Goal: Task Accomplishment & Management: Use online tool/utility

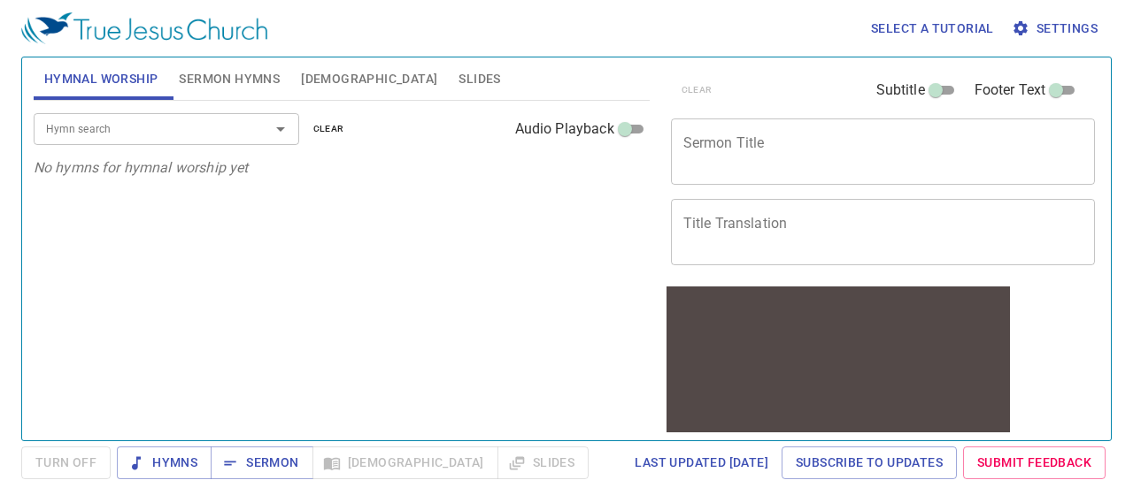
click at [1058, 38] on span "Settings" at bounding box center [1056, 29] width 82 height 22
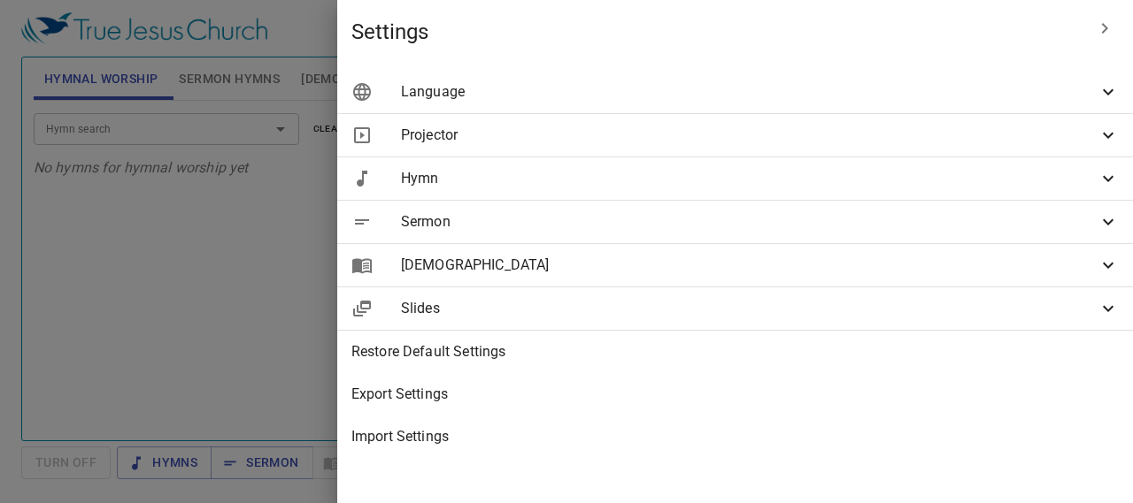
click at [1099, 96] on icon at bounding box center [1107, 91] width 21 height 21
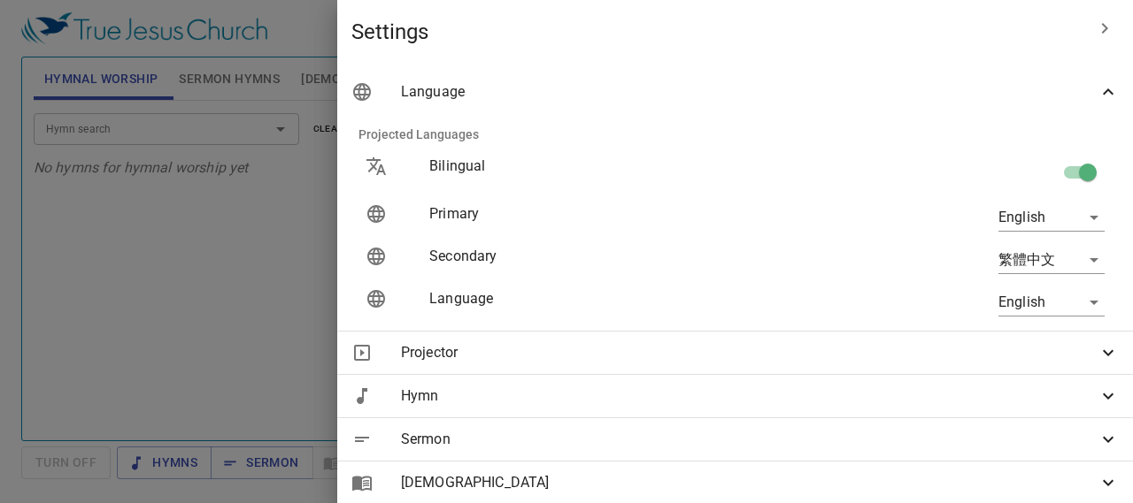
click at [1058, 177] on input "checkbox" at bounding box center [1087, 176] width 101 height 34
checkbox input "false"
click at [1038, 227] on body "Select a tutorial Settings Hymnal Worship Sermon Hymns Bible Slides Hymn search…" at bounding box center [566, 251] width 1133 height 503
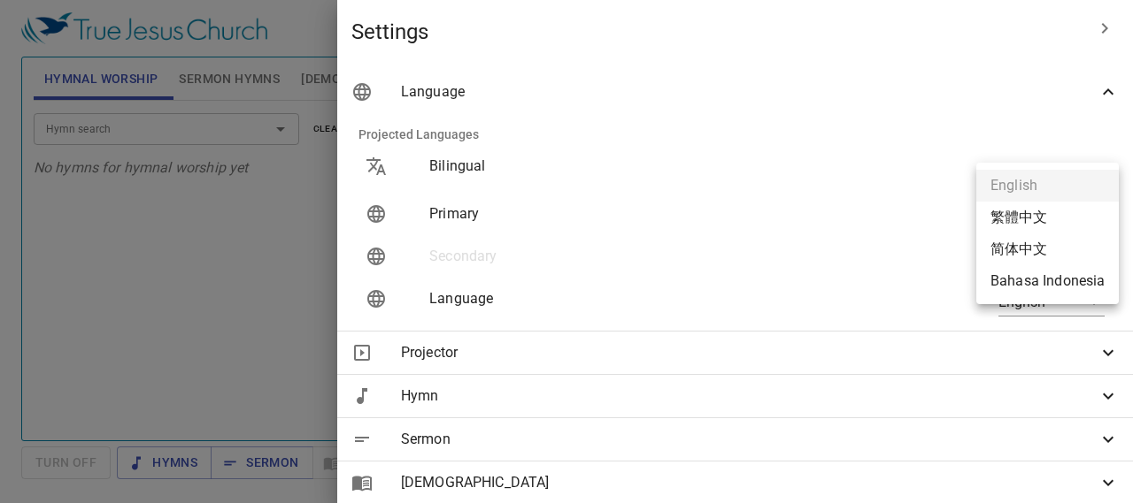
click at [1044, 219] on li "繁體中文" at bounding box center [1047, 218] width 142 height 32
type input "zh"
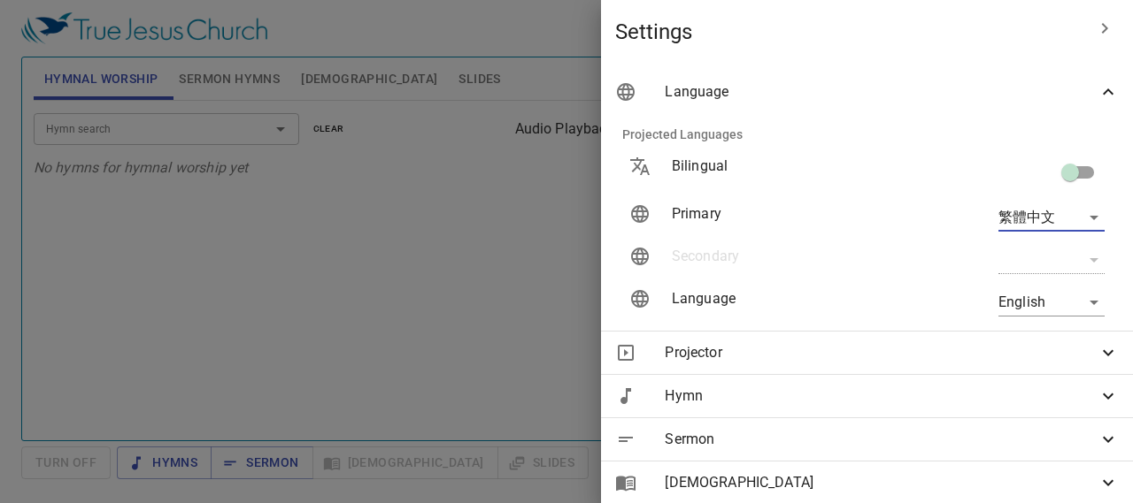
click at [1033, 309] on body "Select a tutorial Settings Hymnal Worship Sermon Hymns Bible Slides Hymn search…" at bounding box center [566, 251] width 1133 height 503
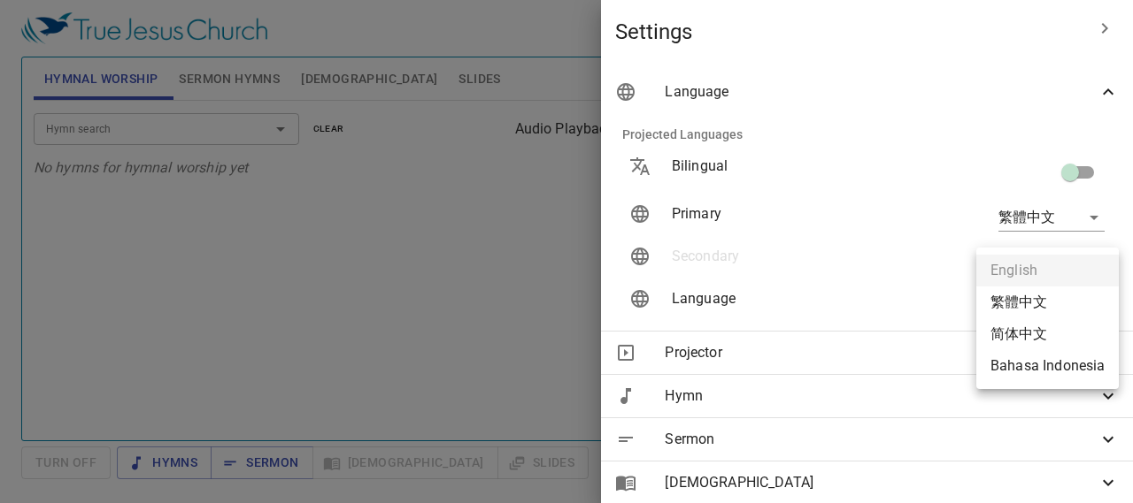
click at [1037, 335] on li "简体中文" at bounding box center [1047, 335] width 142 height 32
type input "zh-simple"
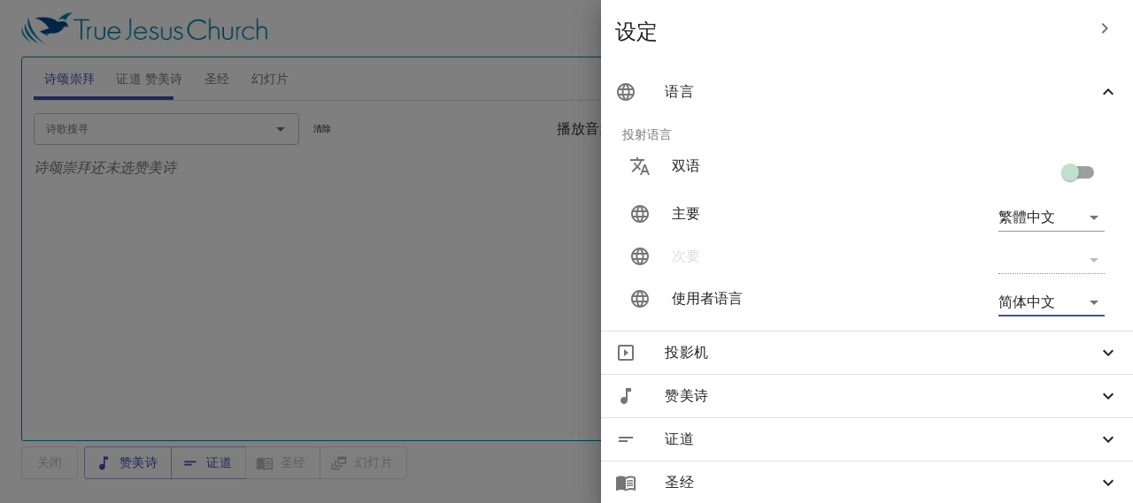
click at [457, 301] on div at bounding box center [566, 251] width 1133 height 503
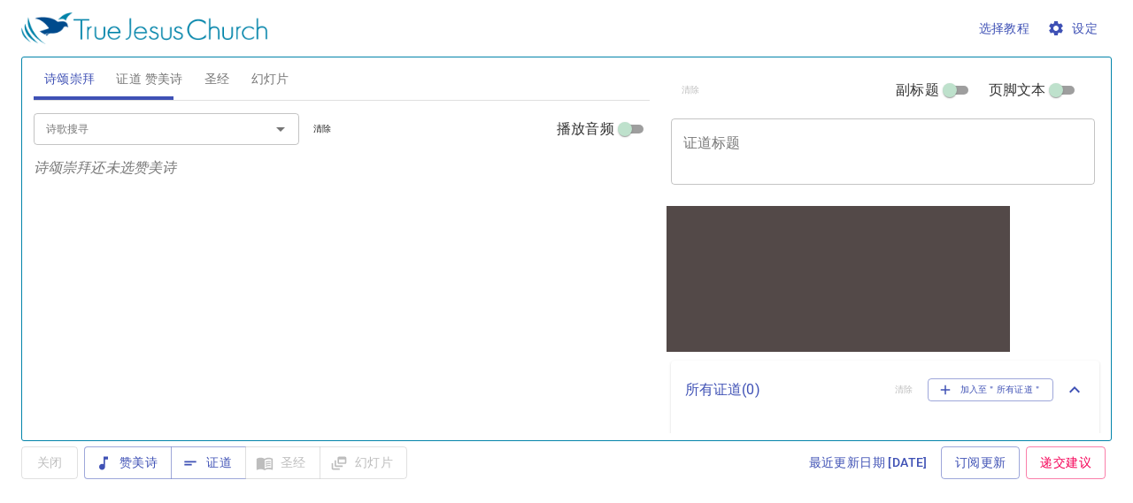
click at [814, 145] on textarea "证道标题" at bounding box center [883, 151] width 400 height 34
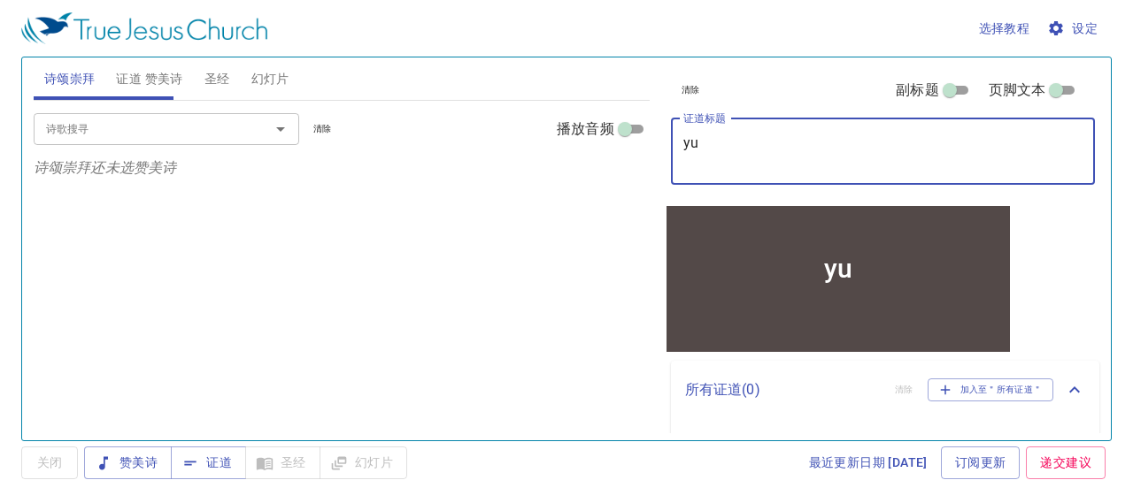
type textarea "y"
type textarea "约伯记 第"
click at [133, 463] on span "赞美诗" at bounding box center [127, 463] width 59 height 22
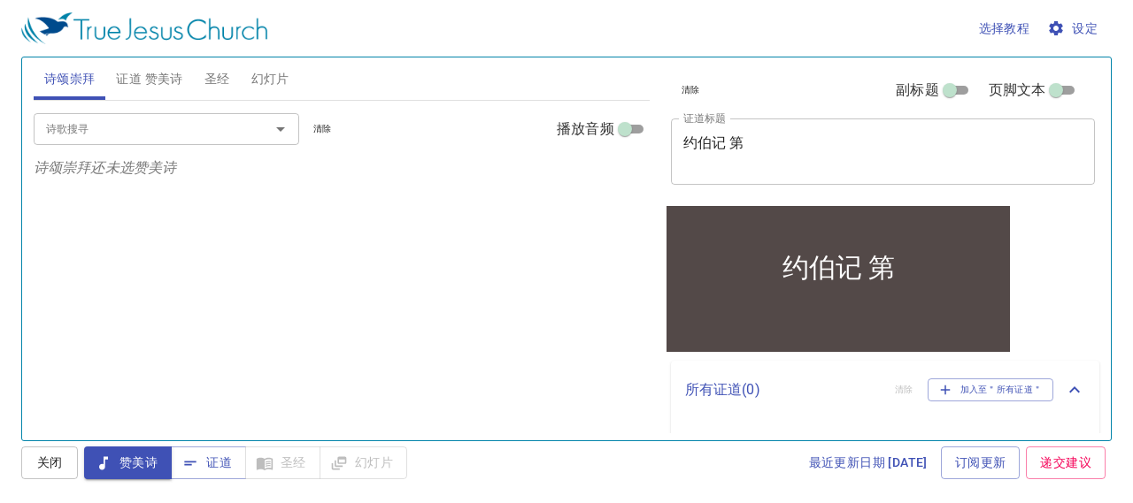
click at [140, 134] on input "诗歌搜寻" at bounding box center [140, 129] width 203 height 20
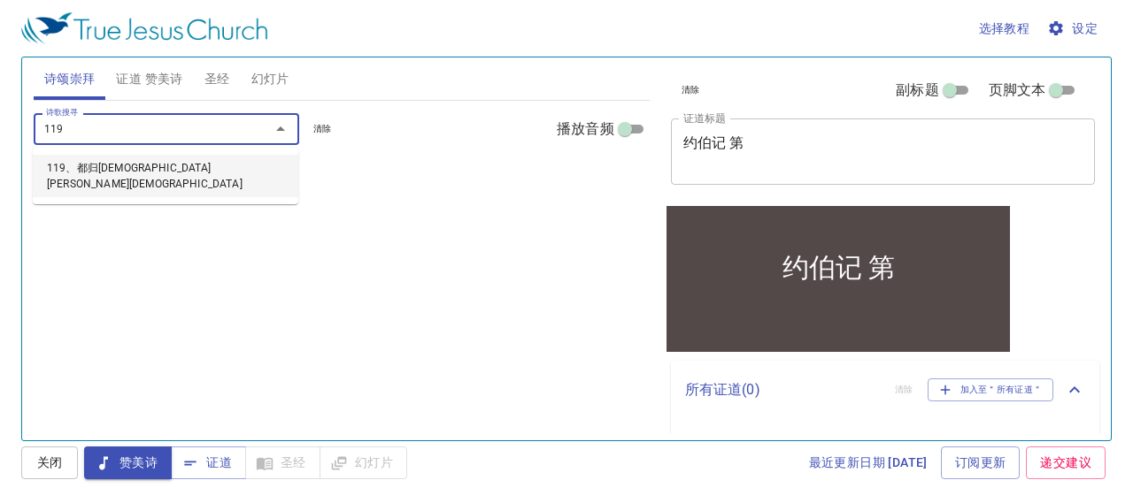
type input "119、都归[DEMOGRAPHIC_DATA][PERSON_NAME][DEMOGRAPHIC_DATA]"
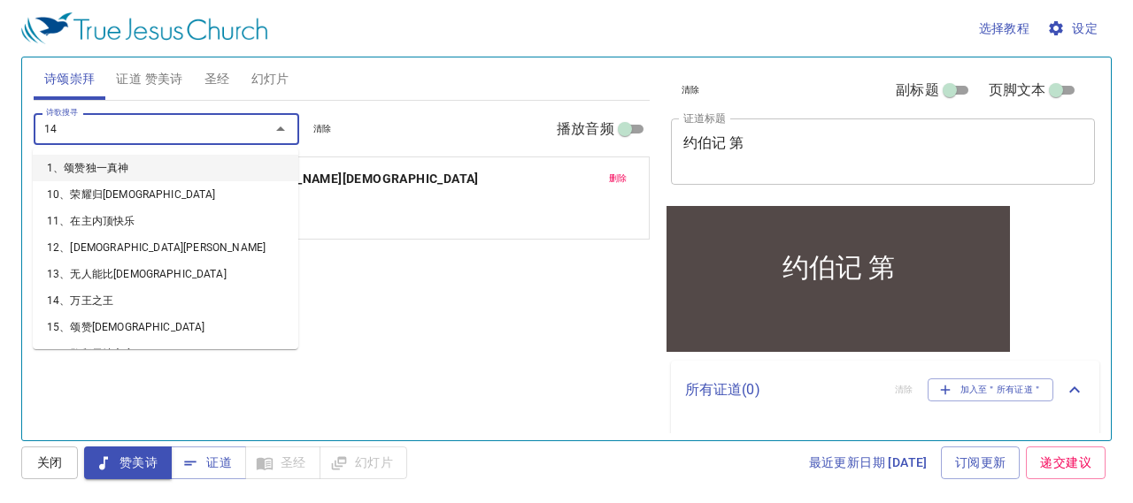
type input "145"
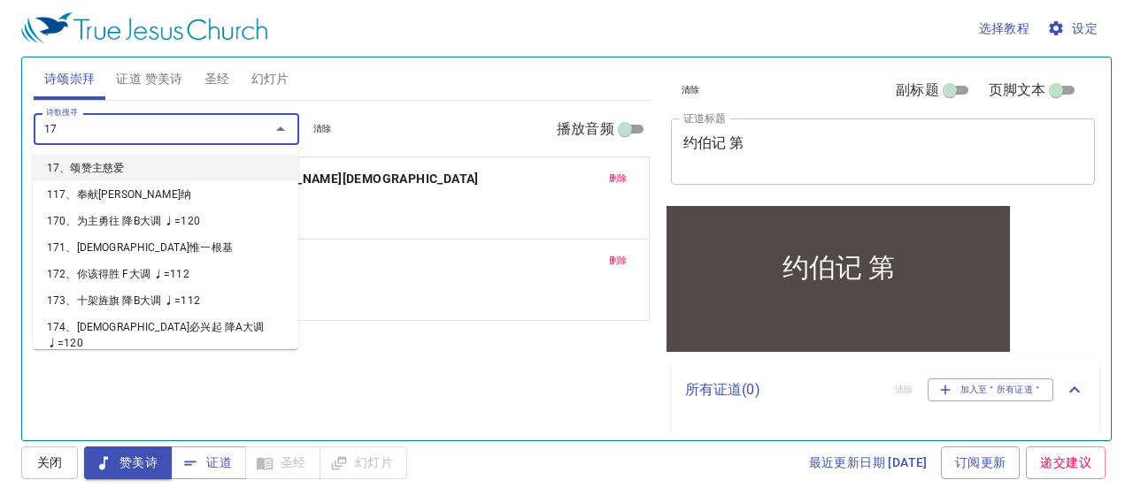
type input "176"
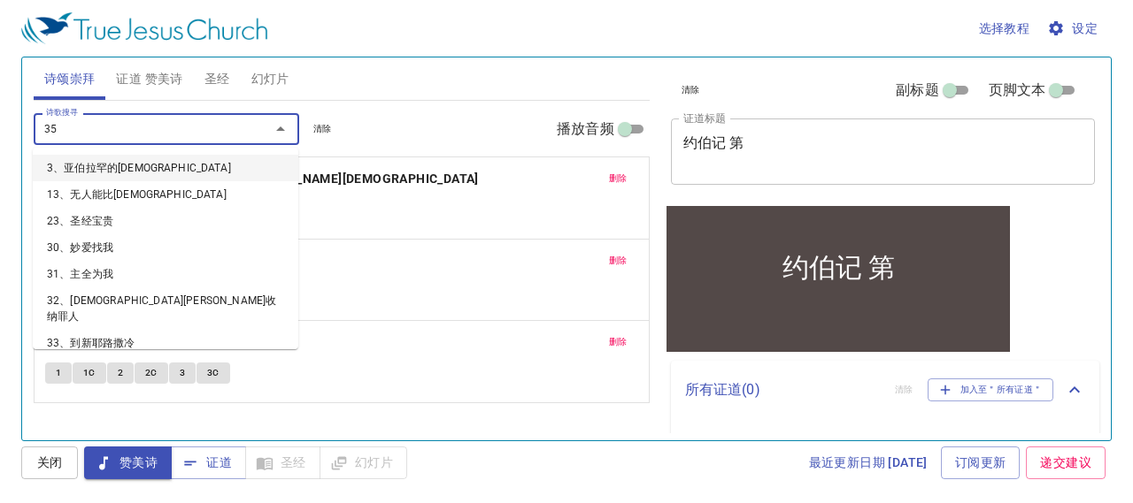
type input "355"
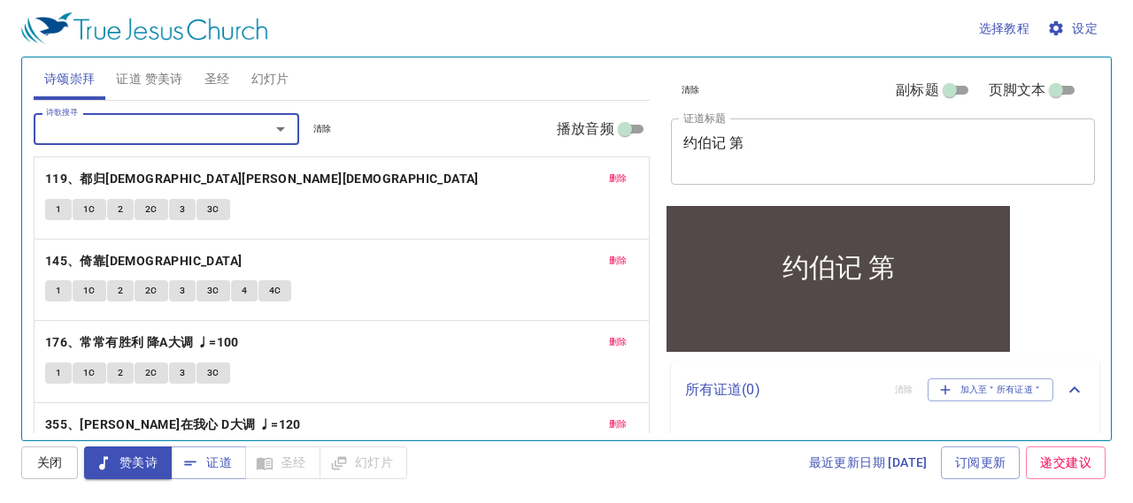
click at [625, 134] on input "播放音频" at bounding box center [625, 132] width 64 height 21
checkbox input "true"
select select "1"
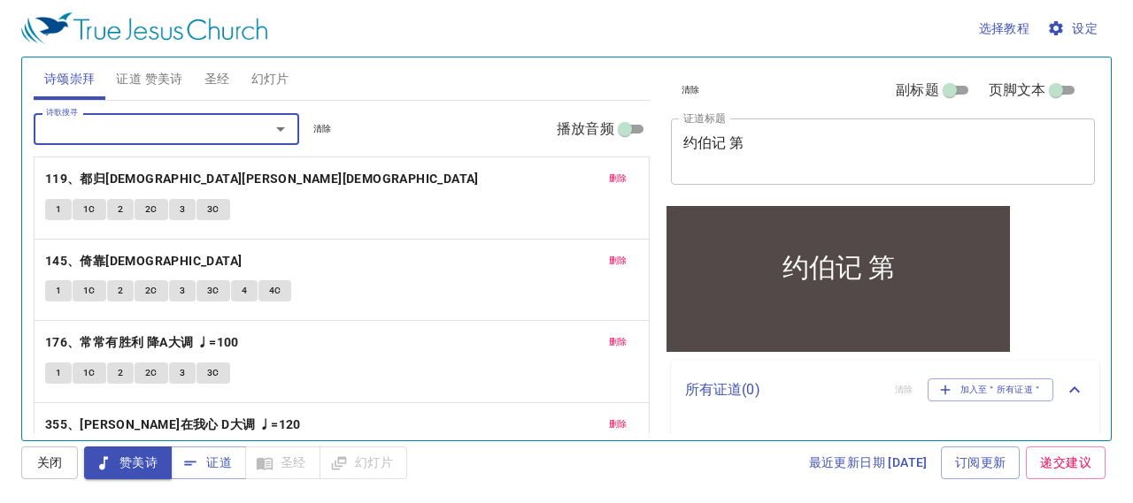
select select "1"
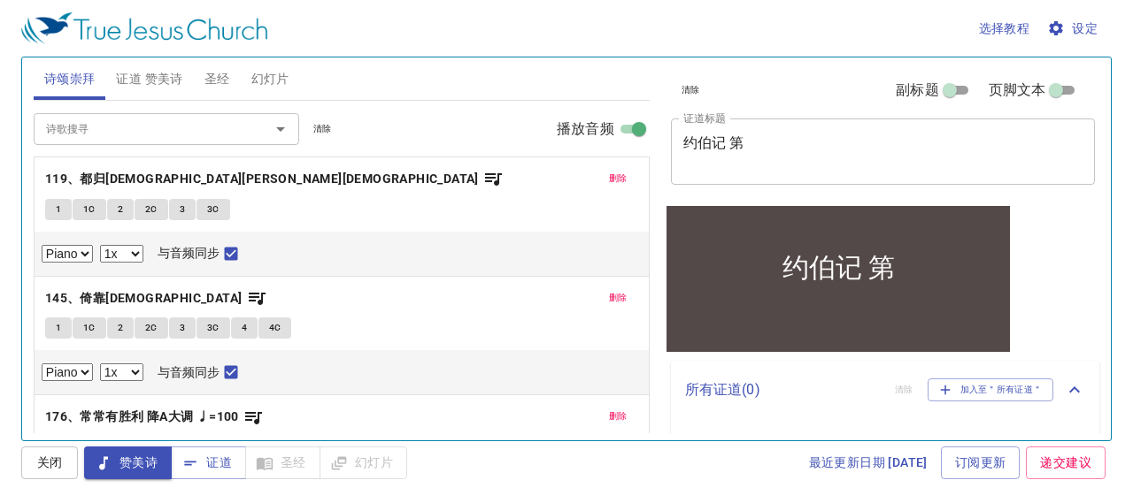
click at [58, 208] on span "1" at bounding box center [58, 210] width 5 height 16
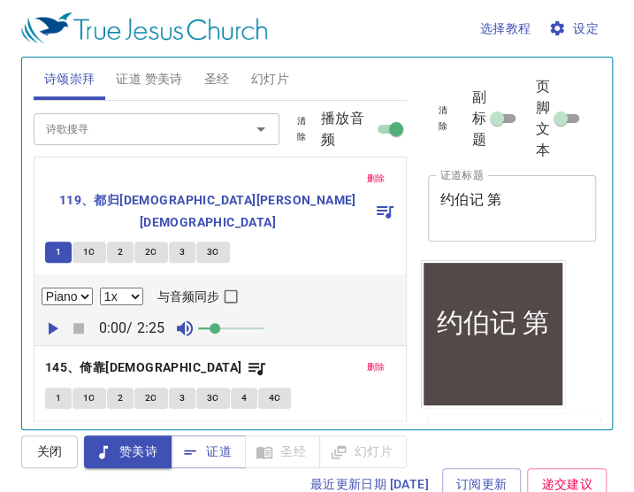
click at [228, 288] on input "与音频同步" at bounding box center [230, 299] width 23 height 23
checkbox input "true"
click at [46, 318] on icon "button" at bounding box center [52, 328] width 21 height 21
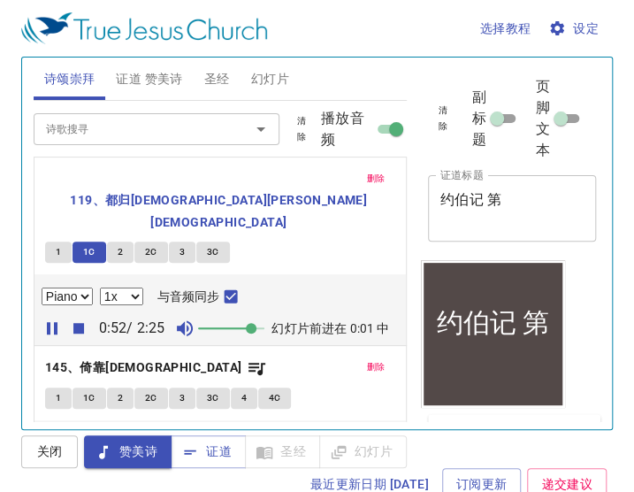
click at [527, 198] on textarea "约伯记 第" at bounding box center [512, 208] width 143 height 34
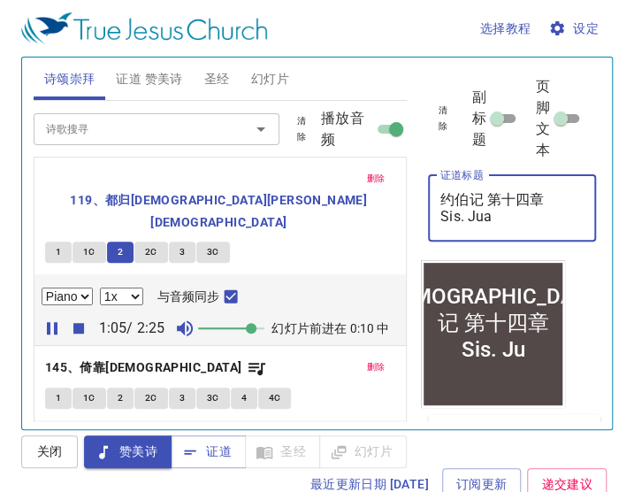
type textarea "约伯记 第十四章 Sis. Juan"
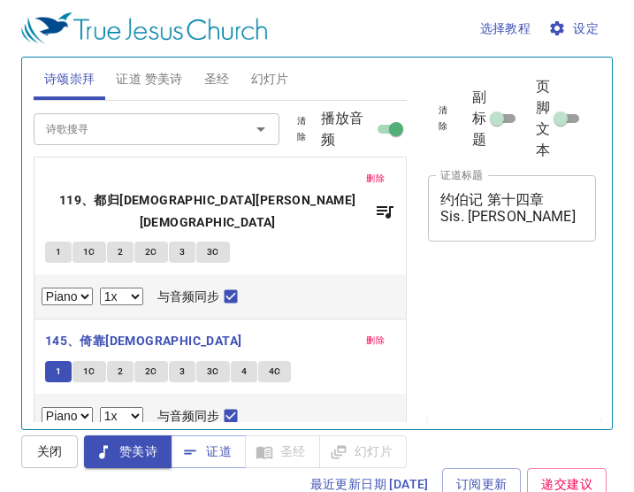
select select "1"
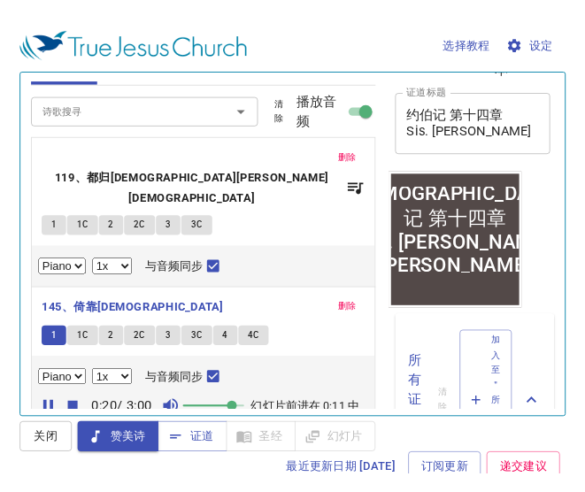
scroll to position [17, 0]
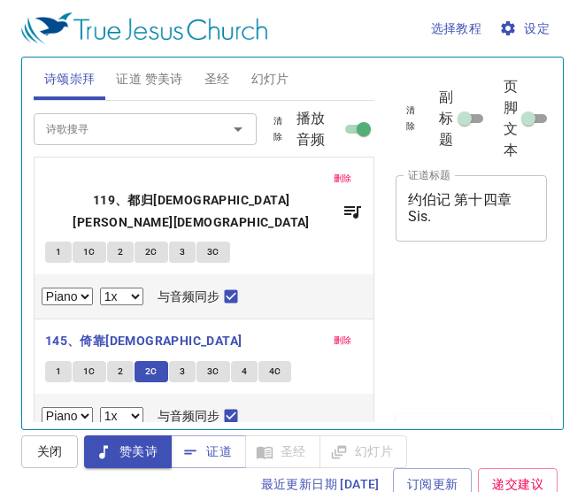
select select "1"
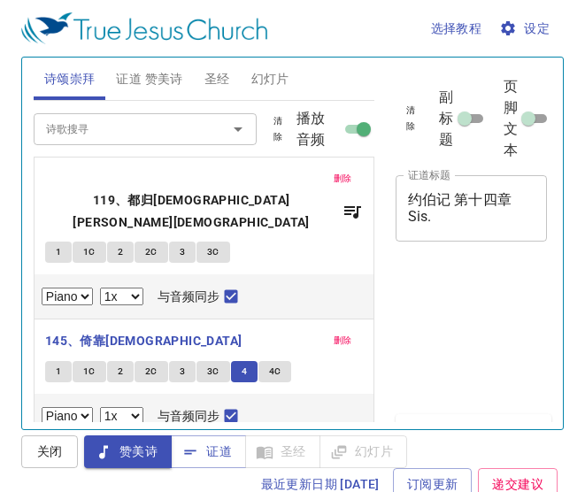
select select "1"
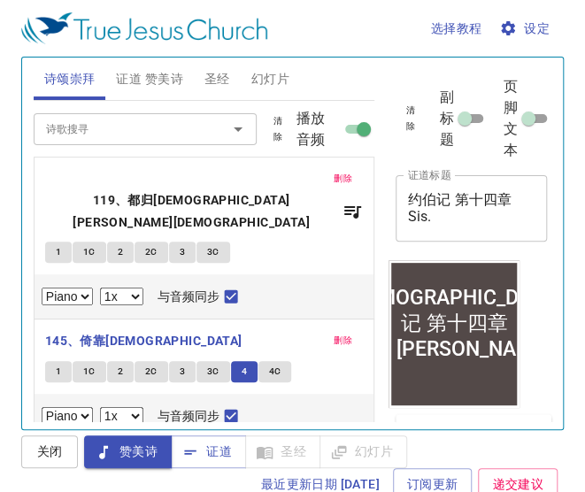
scroll to position [248, 0]
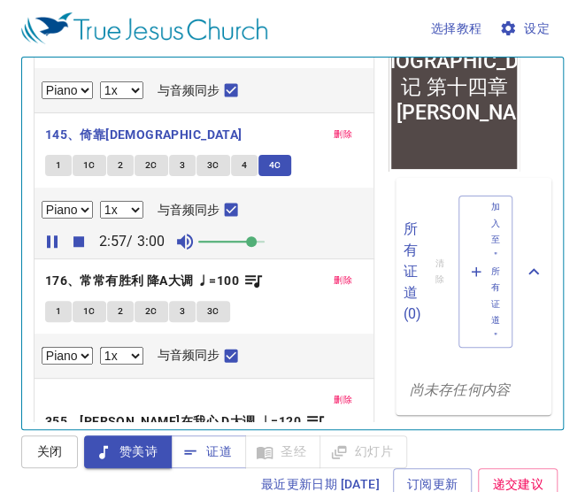
click at [58, 303] on span "1" at bounding box center [58, 311] width 5 height 16
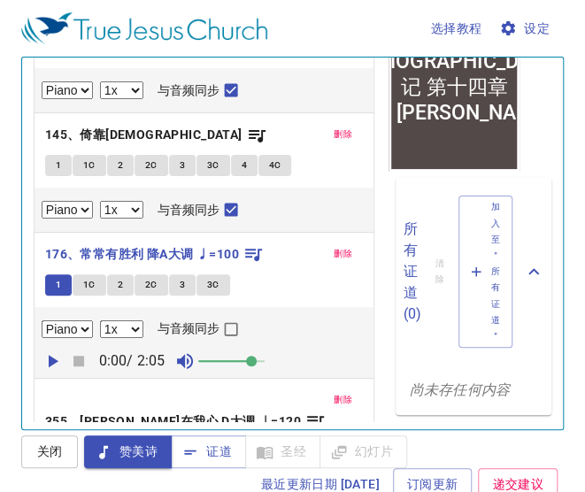
click at [221, 321] on input "与音频同步" at bounding box center [230, 332] width 23 height 23
checkbox input "true"
click at [52, 350] on icon "button" at bounding box center [52, 360] width 21 height 21
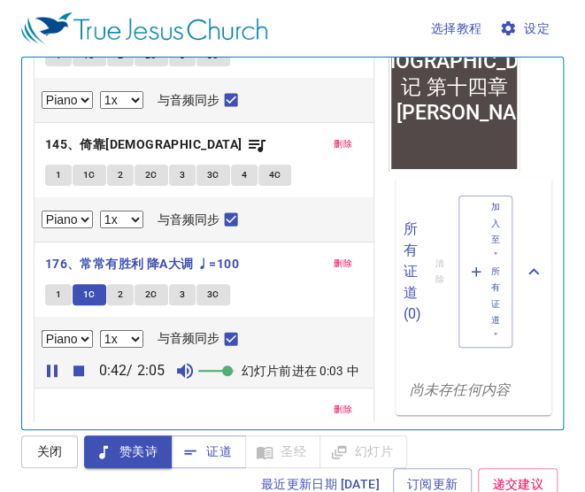
scroll to position [228, 0]
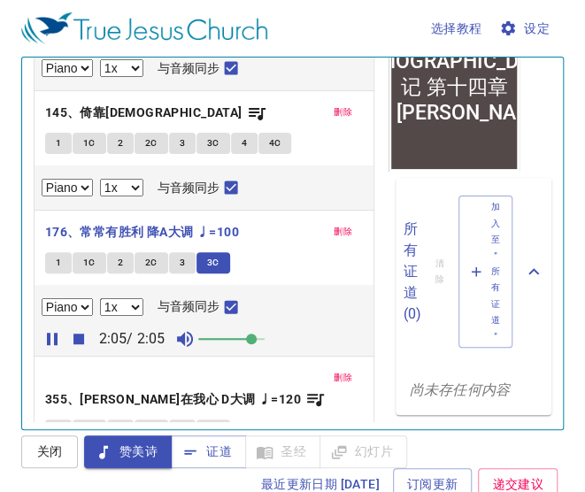
click at [56, 422] on span "1" at bounding box center [58, 430] width 5 height 16
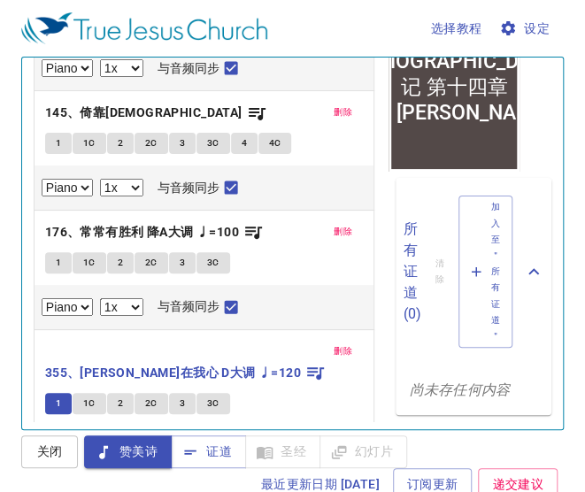
scroll to position [8, 0]
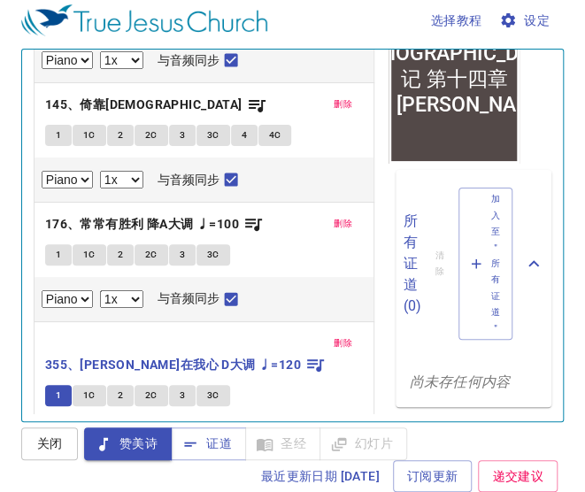
click at [55, 456] on icon "button" at bounding box center [52, 466] width 21 height 21
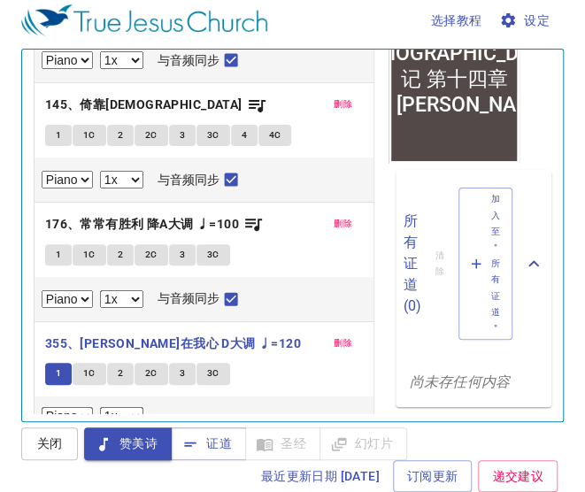
click at [78, 434] on icon "button" at bounding box center [78, 444] width 21 height 21
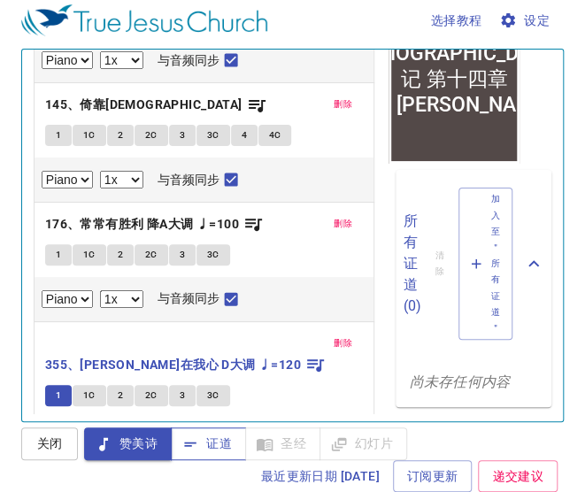
click at [214, 450] on span "证道" at bounding box center [208, 444] width 47 height 22
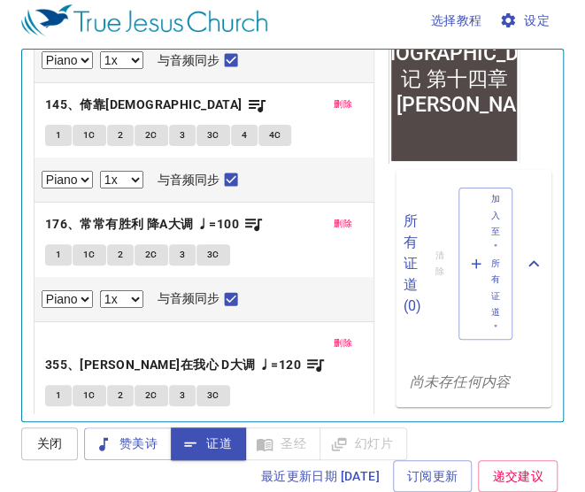
scroll to position [202, 0]
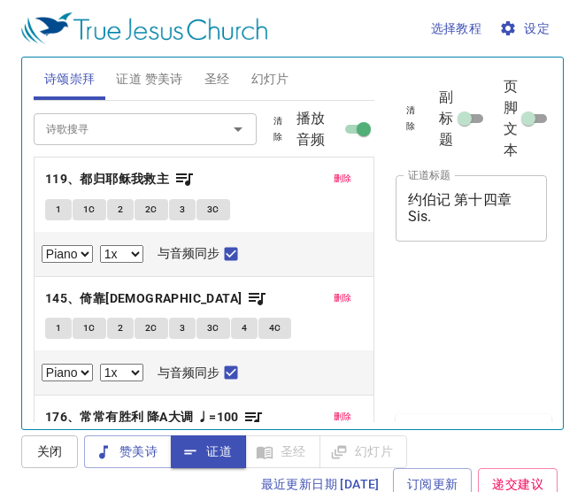
select select "1"
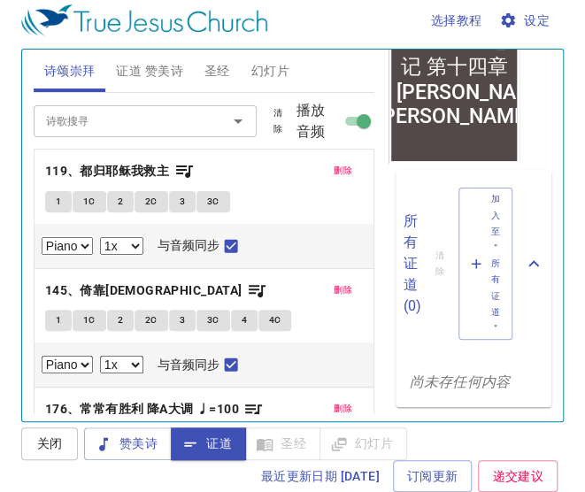
click at [228, 67] on span "圣经" at bounding box center [217, 71] width 26 height 22
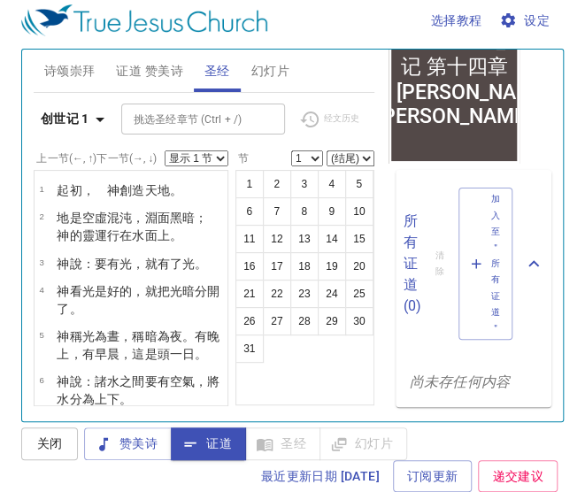
click at [76, 120] on b "创世记 1" at bounding box center [65, 119] width 49 height 22
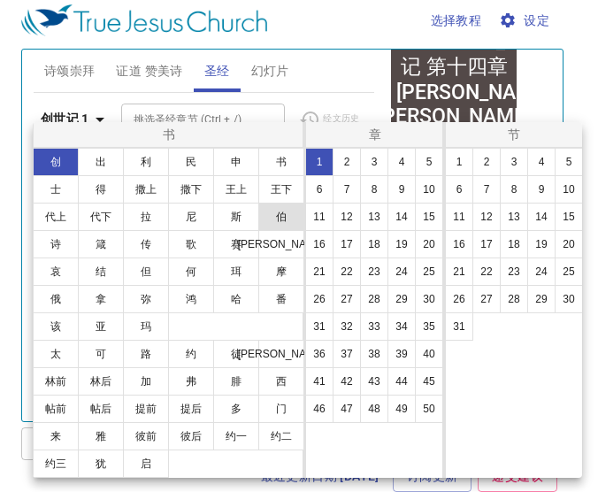
click at [275, 220] on button "伯" at bounding box center [281, 217] width 46 height 28
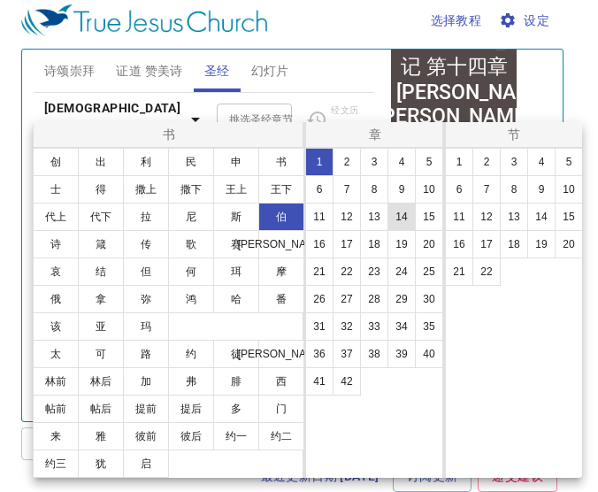
click at [395, 220] on button "14" at bounding box center [402, 217] width 28 height 28
click at [458, 165] on button "1" at bounding box center [459, 162] width 28 height 28
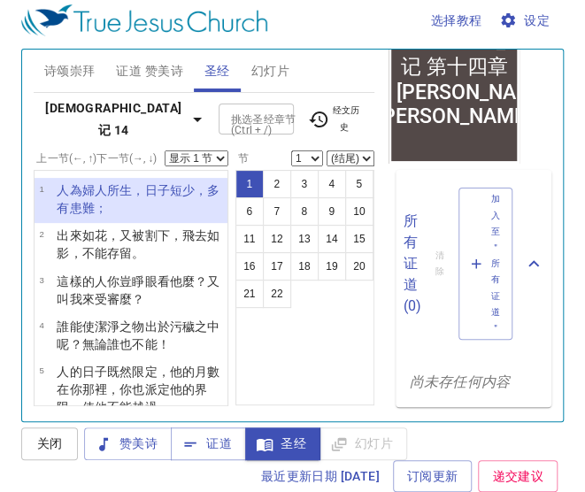
click at [206, 159] on select "显示 1 节 显示 2 节 显示 3 节 显示 4 节 显示 5 节" at bounding box center [197, 158] width 64 height 16
select select "2"
click at [165, 156] on select "显示 1 节 显示 2 节 显示 3 节 显示 4 节 显示 5 节" at bounding box center [197, 158] width 64 height 16
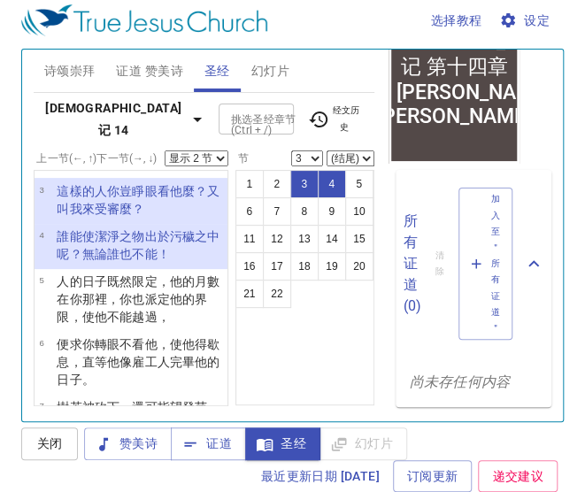
scroll to position [87, 0]
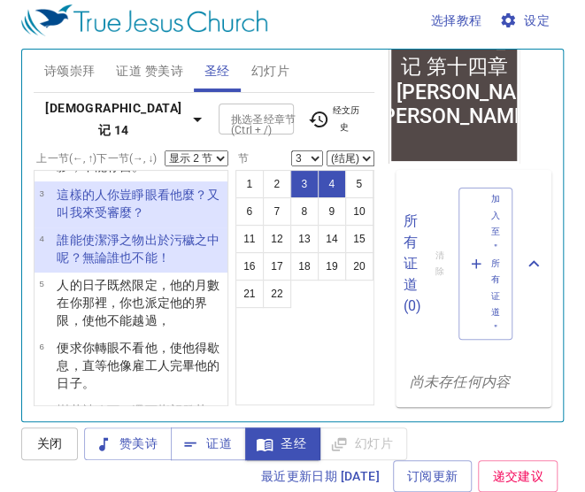
select select "5"
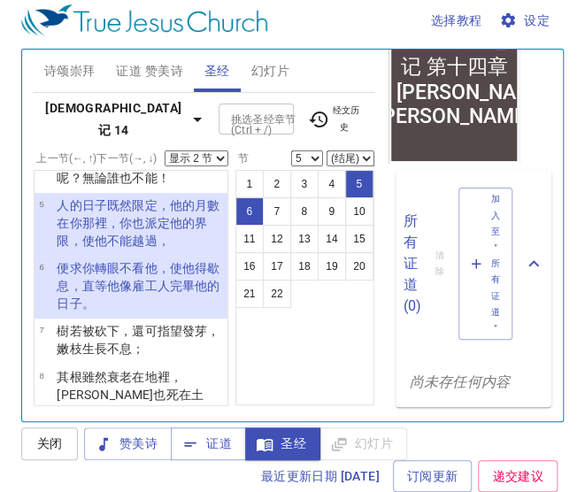
scroll to position [173, 0]
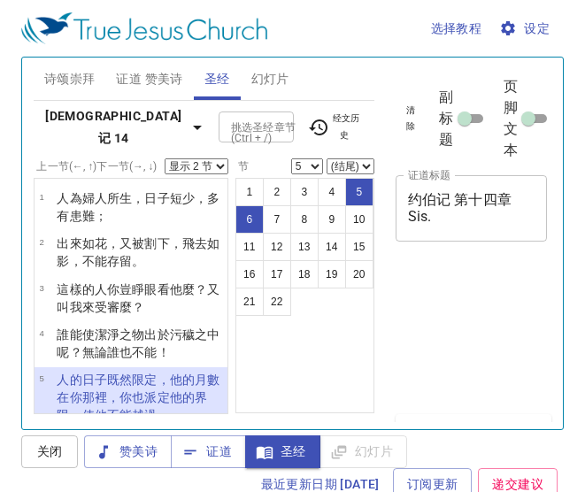
select select "2"
select select "5"
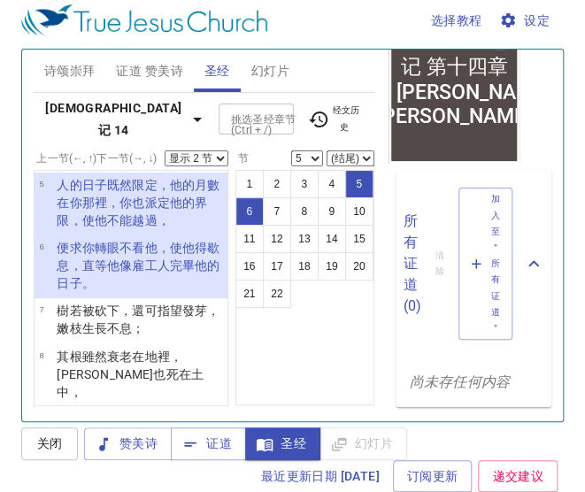
scroll to position [234, 0]
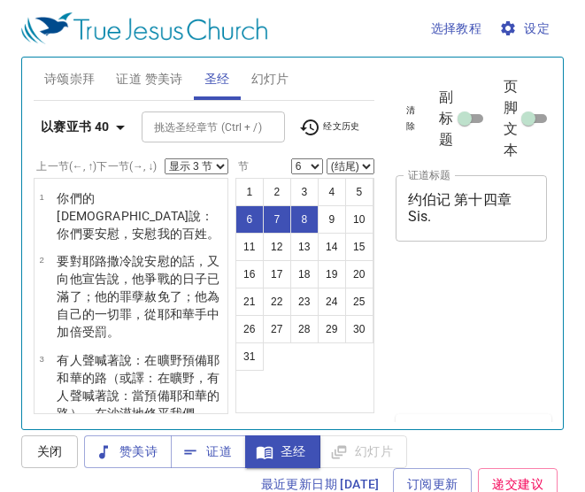
select select "3"
select select "6"
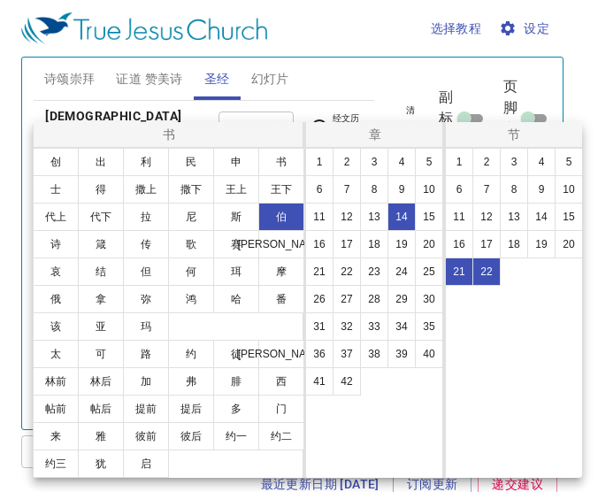
select select "2"
select select "21"
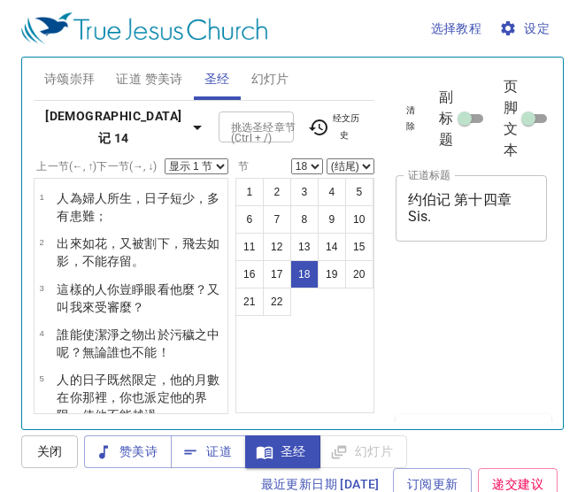
select select "18"
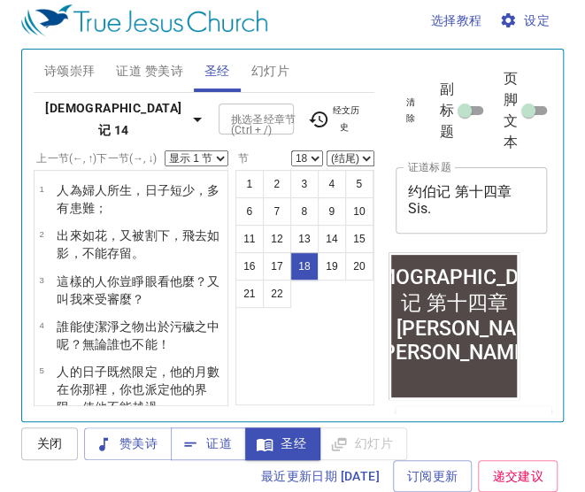
scroll to position [248, 0]
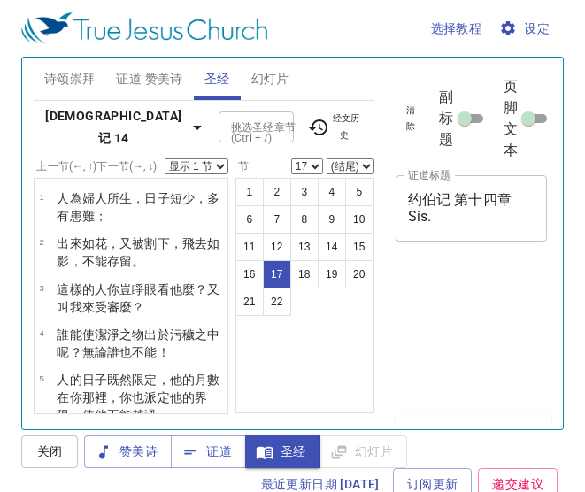
select select "17"
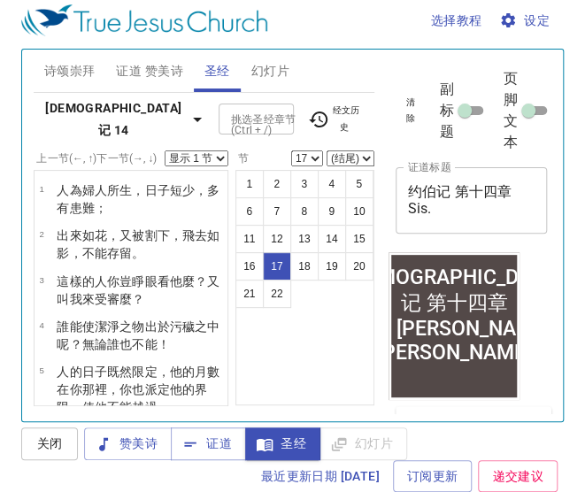
scroll to position [248, 0]
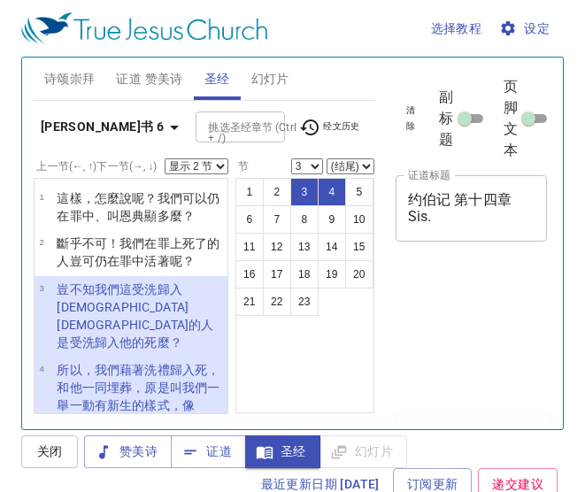
select select "2"
select select "3"
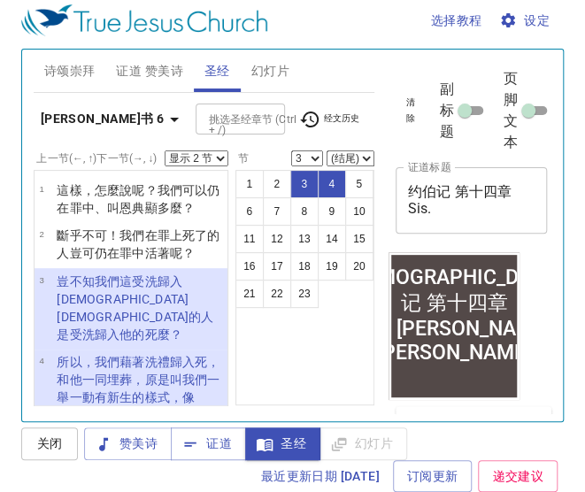
click at [74, 108] on b "罗马书 6" at bounding box center [102, 119] width 123 height 22
click at [104, 106] on div "书 创 出 利 民 申 书 士 得 撒上 撒下 王上 王下 代上 代下 拉 尼 斯 伯 诗 箴 传 歌 赛 耶 哀 结 但 何 珥 摩 俄 拿 弥 鸿 哈 番…" at bounding box center [292, 246] width 585 height 492
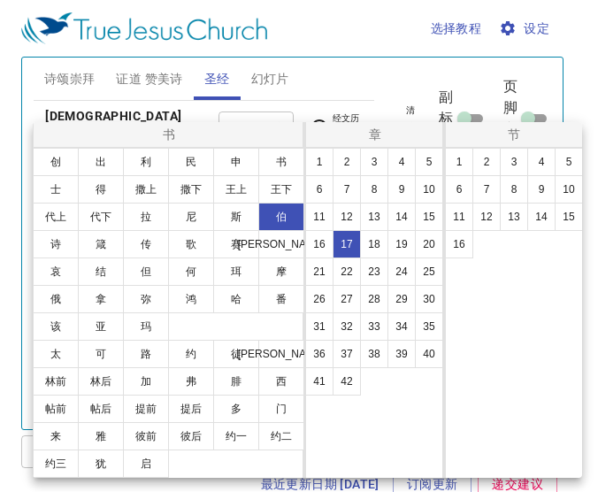
scroll to position [8, 0]
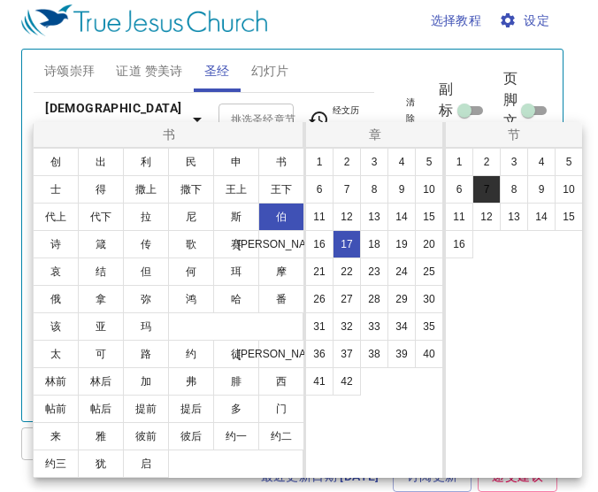
click at [489, 192] on button "7" at bounding box center [486, 189] width 28 height 28
click at [485, 189] on button "7" at bounding box center [486, 189] width 28 height 28
click at [488, 189] on button "7" at bounding box center [486, 189] width 28 height 28
click at [487, 188] on button "7" at bounding box center [486, 189] width 28 height 28
click at [489, 192] on button "7" at bounding box center [486, 189] width 28 height 28
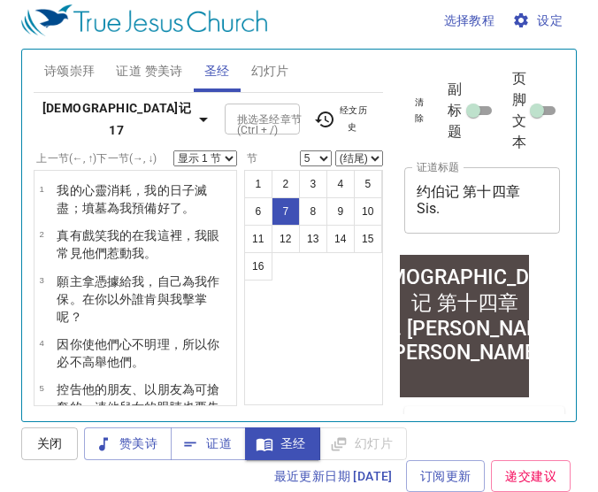
select select "7"
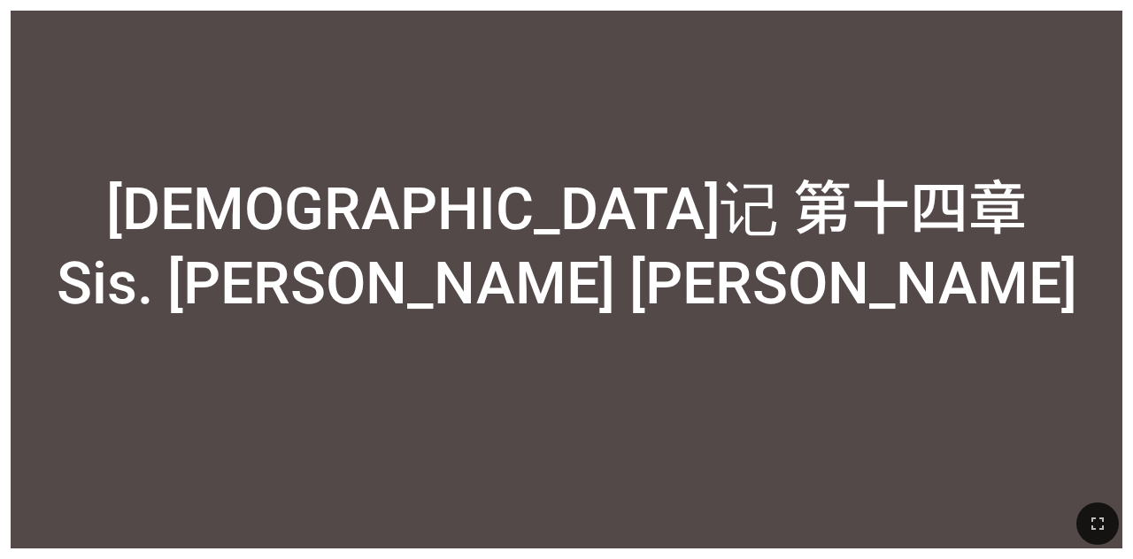
drag, startPoint x: 465, startPoint y: 271, endPoint x: 621, endPoint y: 554, distance: 323.1
click at [465, 271] on div "约伯记 第十四章 Sis. [PERSON_NAME] [PERSON_NAME]" at bounding box center [567, 239] width 1020 height 157
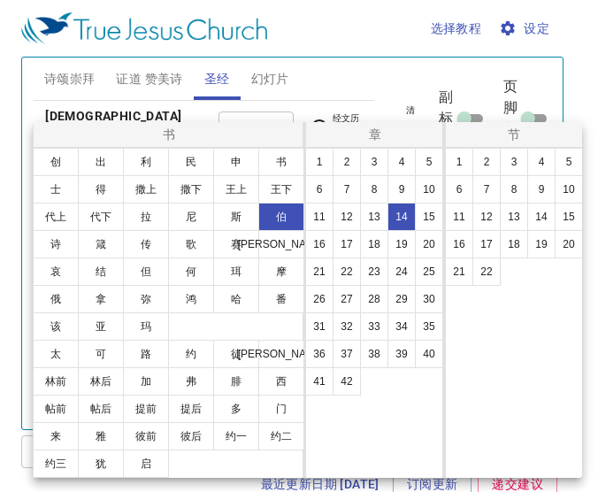
select select "7"
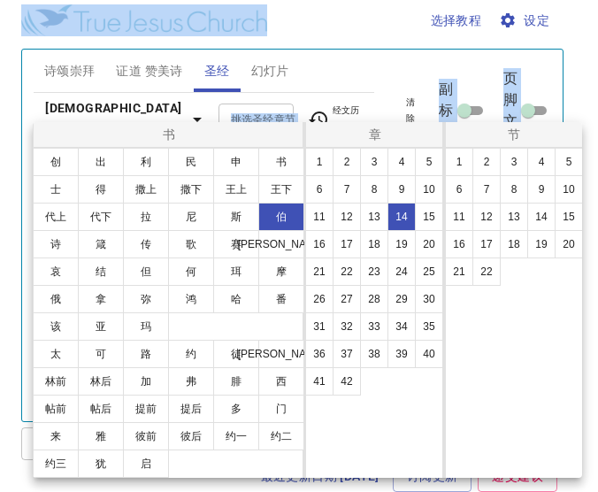
click at [349, 27] on div at bounding box center [299, 246] width 598 height 492
click at [488, 424] on div "1 2 3 4 5 6 7 8 9 10 11 12 13 14 15 16 17 18 19 20 21 22" at bounding box center [514, 313] width 139 height 330
click at [333, 61] on div "书 创 出 利 民 申 书 士 得 撒上 撒下 王上 王下 代上 代下 拉 尼 斯 伯 诗 箴 传 歌 赛 耶 哀 结 但 何 珥 摩 俄 拿 弥 鸿 哈 番…" at bounding box center [299, 246] width 598 height 492
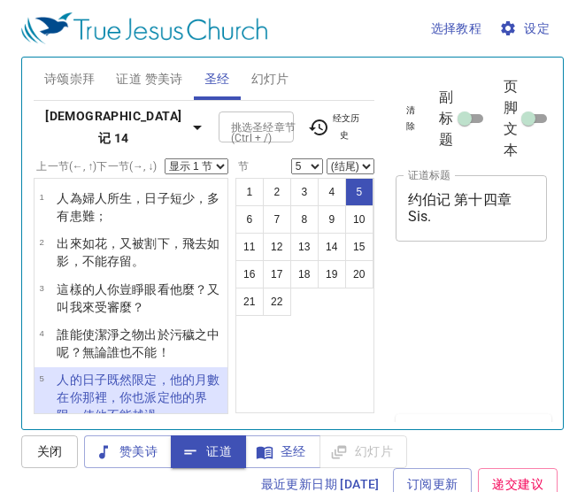
select select "5"
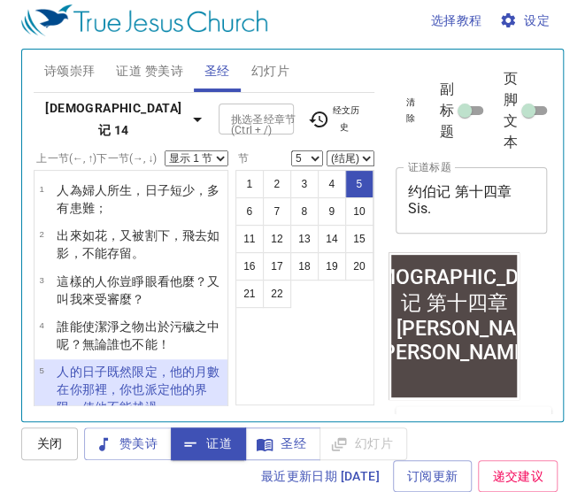
scroll to position [248, 0]
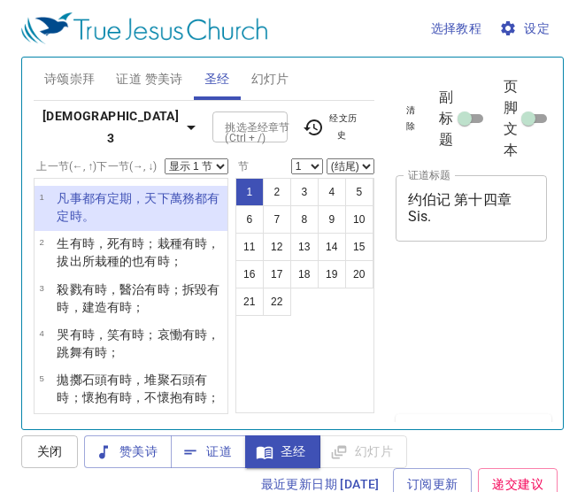
scroll to position [8, 0]
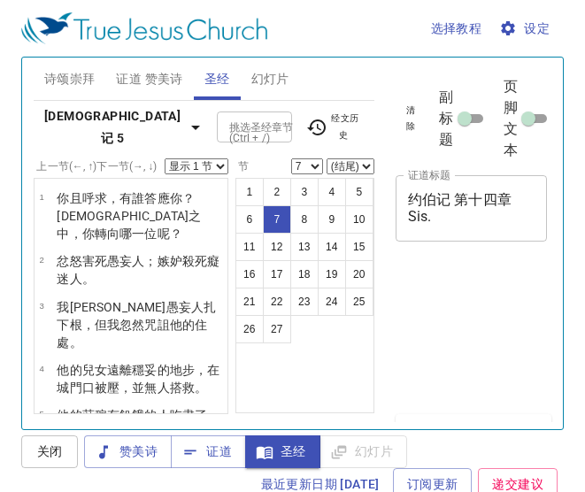
select select "7"
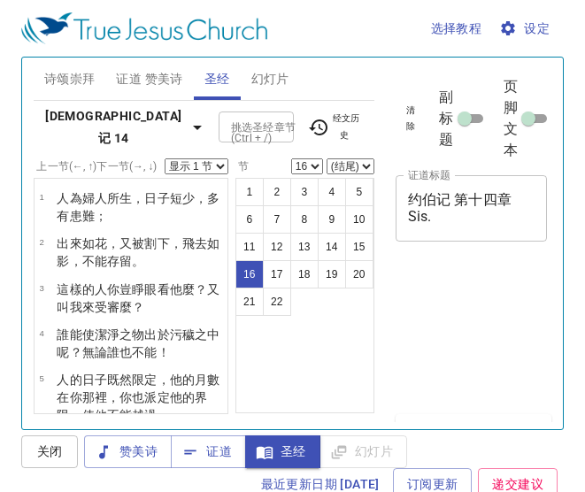
select select "16"
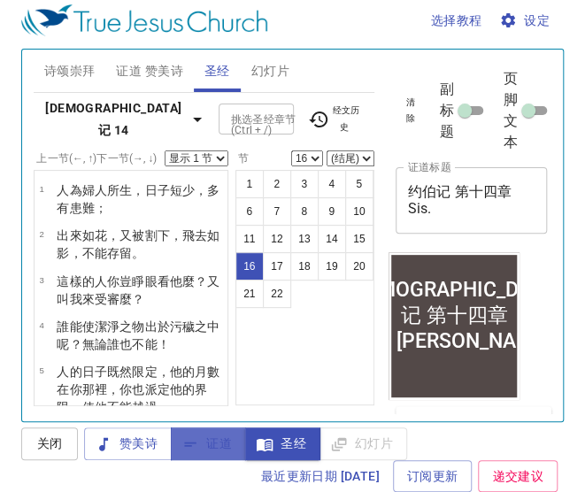
click at [203, 452] on span "证道" at bounding box center [208, 444] width 47 height 22
click at [202, 444] on span "证道" at bounding box center [208, 444] width 47 height 22
click at [221, 437] on span "证道" at bounding box center [208, 444] width 47 height 22
click at [216, 446] on span "证道" at bounding box center [208, 444] width 47 height 22
click at [219, 442] on span "证道" at bounding box center [208, 444] width 47 height 22
